Goal: Information Seeking & Learning: Learn about a topic

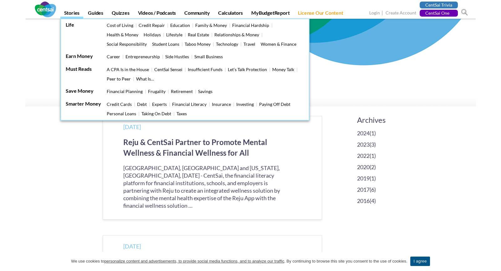
click at [75, 15] on link "Stories" at bounding box center [71, 14] width 23 height 9
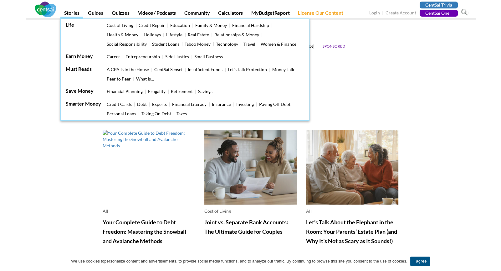
click at [73, 13] on link "Stories" at bounding box center [71, 14] width 23 height 9
click at [72, 13] on link "Stories" at bounding box center [71, 14] width 23 height 9
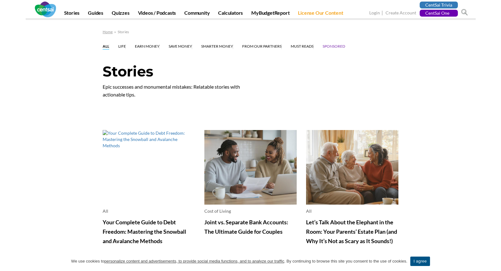
click at [302, 46] on link "Must Reads" at bounding box center [302, 47] width 23 height 6
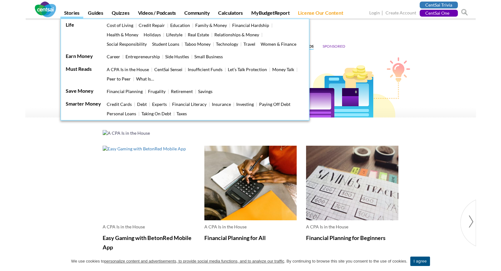
click at [69, 16] on link "Stories" at bounding box center [71, 14] width 23 height 9
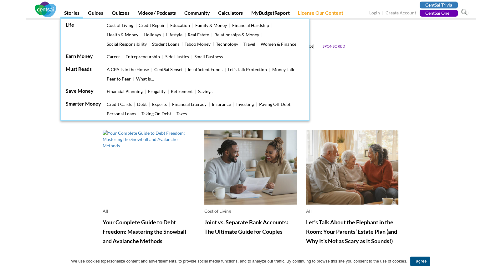
click at [71, 11] on link "Stories" at bounding box center [71, 14] width 23 height 9
click at [67, 14] on link "Stories" at bounding box center [71, 14] width 23 height 9
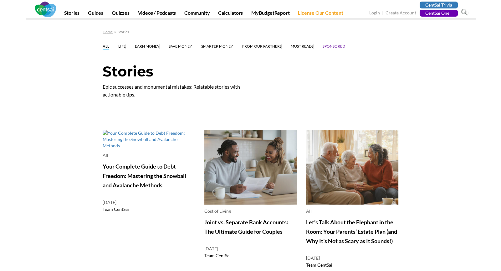
click at [145, 85] on p "Epic successes and monumental mistakes: Relatable stories with actionable tips." at bounding box center [179, 91] width 153 height 16
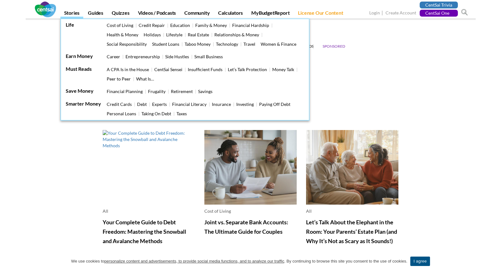
click at [68, 10] on link "Stories" at bounding box center [71, 14] width 23 height 9
click at [64, 12] on link "Stories" at bounding box center [71, 14] width 23 height 9
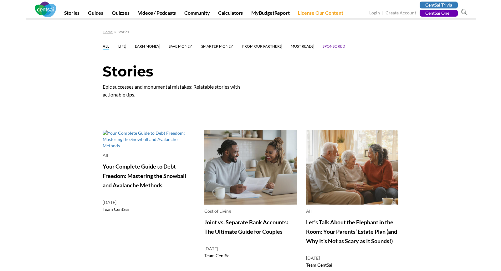
click at [145, 77] on h1 "Stories" at bounding box center [251, 73] width 296 height 20
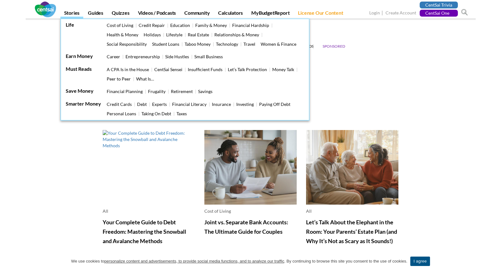
click at [147, 77] on link "What Is…" at bounding box center [145, 78] width 18 height 5
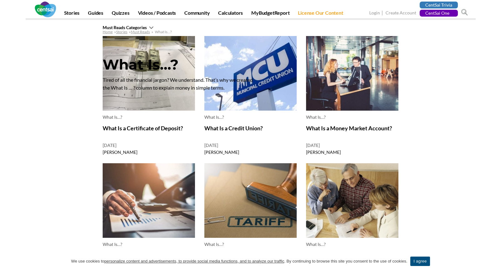
click at [423, 265] on link "I agree" at bounding box center [419, 260] width 19 height 9
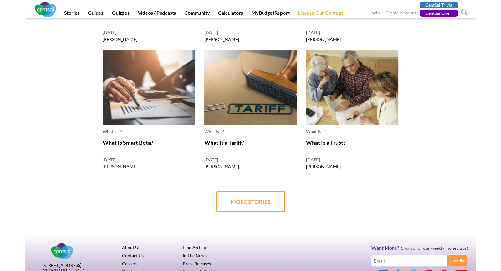
scroll to position [137, 0]
